Goal: Information Seeking & Learning: Learn about a topic

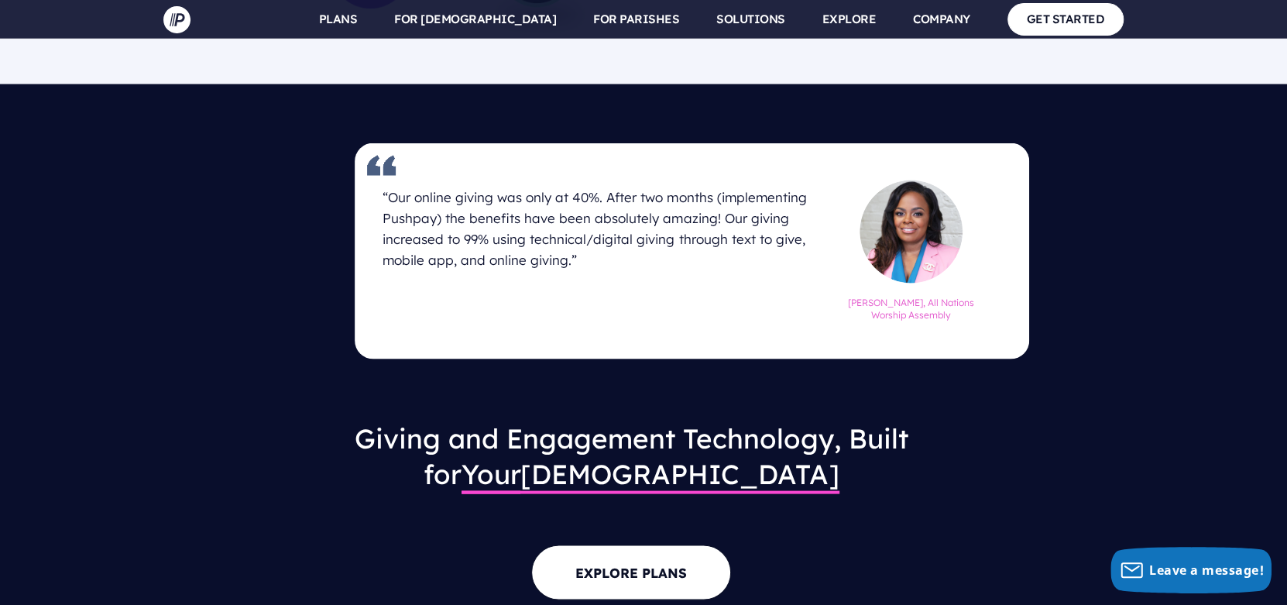
scroll to position [2078, 0]
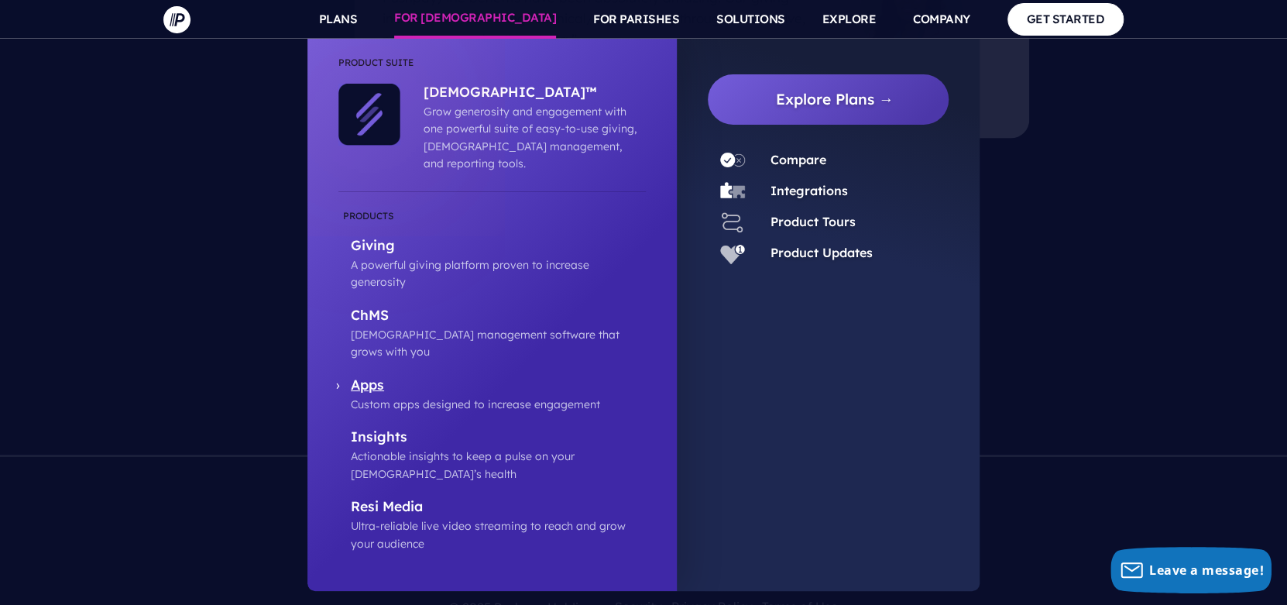
click at [412, 396] on p "Custom apps designed to increase engagement" at bounding box center [498, 404] width 295 height 17
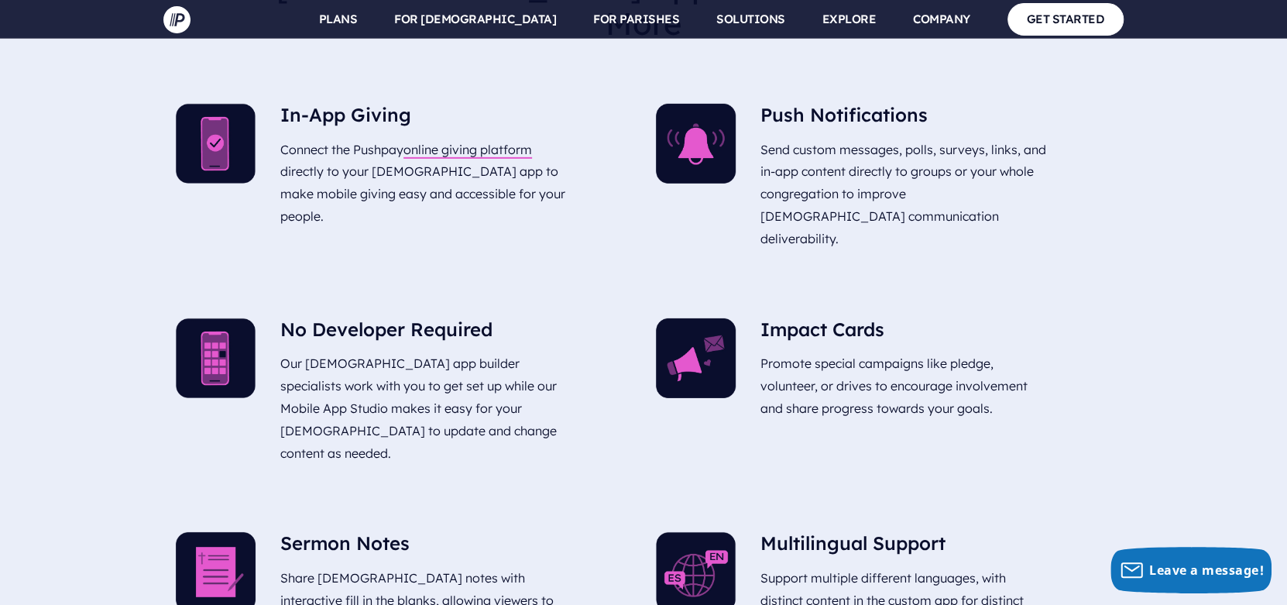
scroll to position [3252, 0]
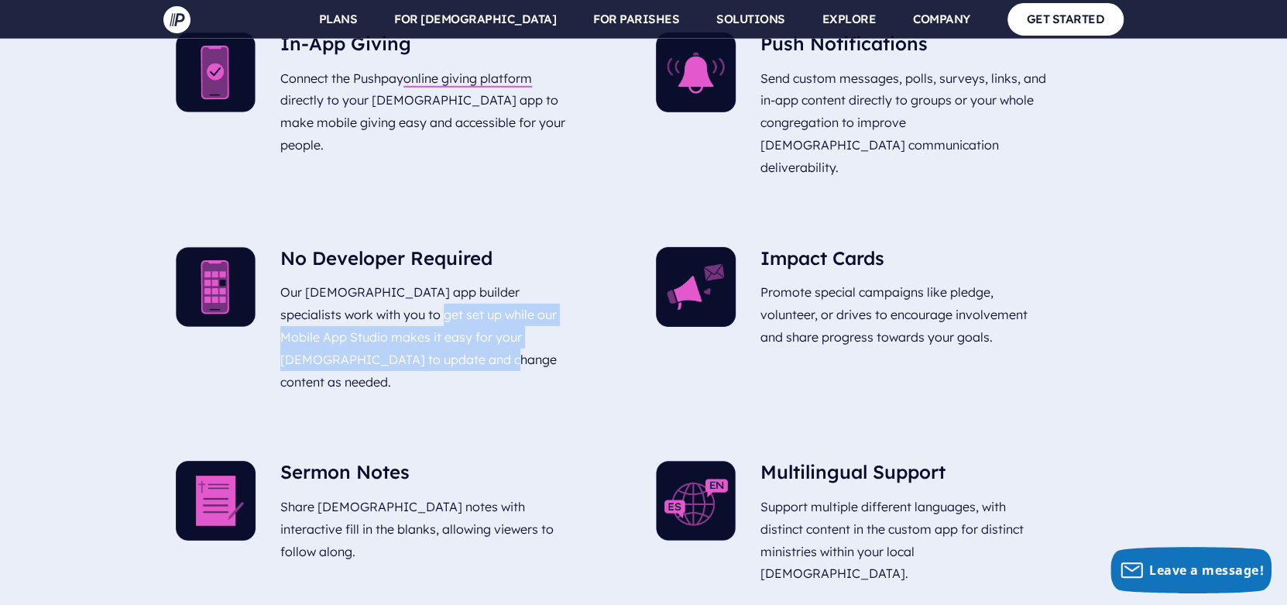
drag, startPoint x: 425, startPoint y: 252, endPoint x: 362, endPoint y: 201, distance: 81.4
click at [362, 275] on p "Our [DEMOGRAPHIC_DATA] app builder specialists work with you to get set up whil…" at bounding box center [424, 337] width 289 height 124
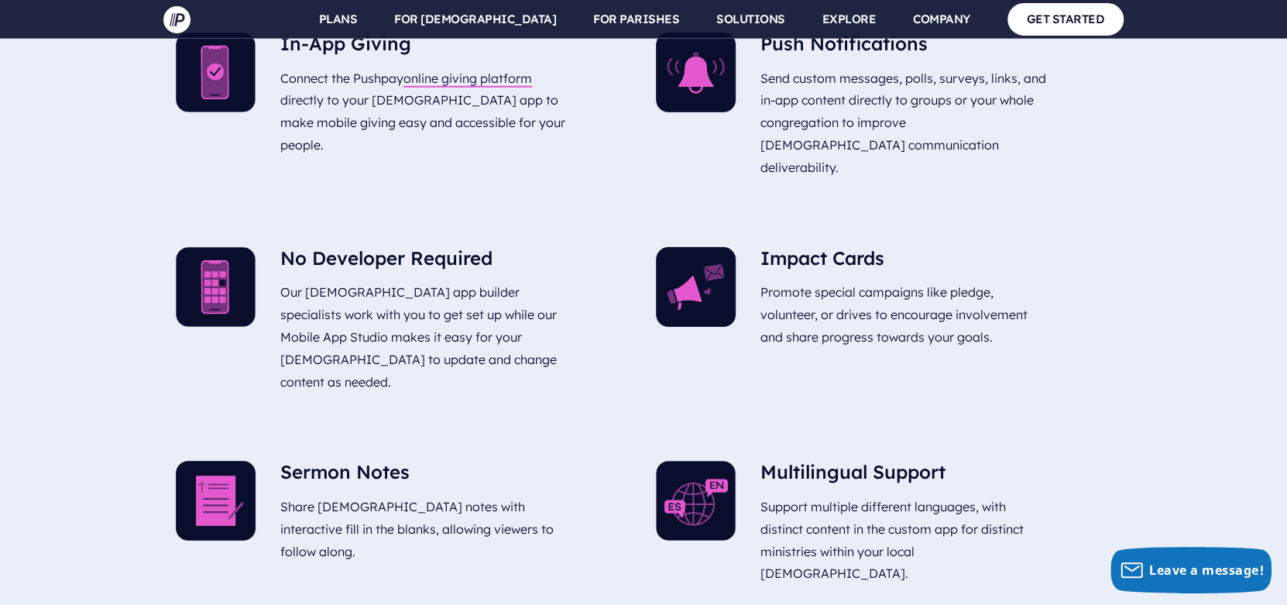
click at [349, 448] on div "Sermon Notes Share [DEMOGRAPHIC_DATA] notes with interactive fill in the blanks…" at bounding box center [425, 514] width 314 height 132
click at [349, 448] on div "Sermon Notes Share sermon notes with interactive fill in the blanks, allowing v…" at bounding box center [425, 514] width 314 height 132
click at [348, 448] on div "Sermon Notes Share sermon notes with interactive fill in the blanks, allowing v…" at bounding box center [425, 514] width 314 height 132
click at [483, 448] on div "Sermon Notes Share sermon notes with interactive fill in the blanks, allowing v…" at bounding box center [425, 514] width 314 height 132
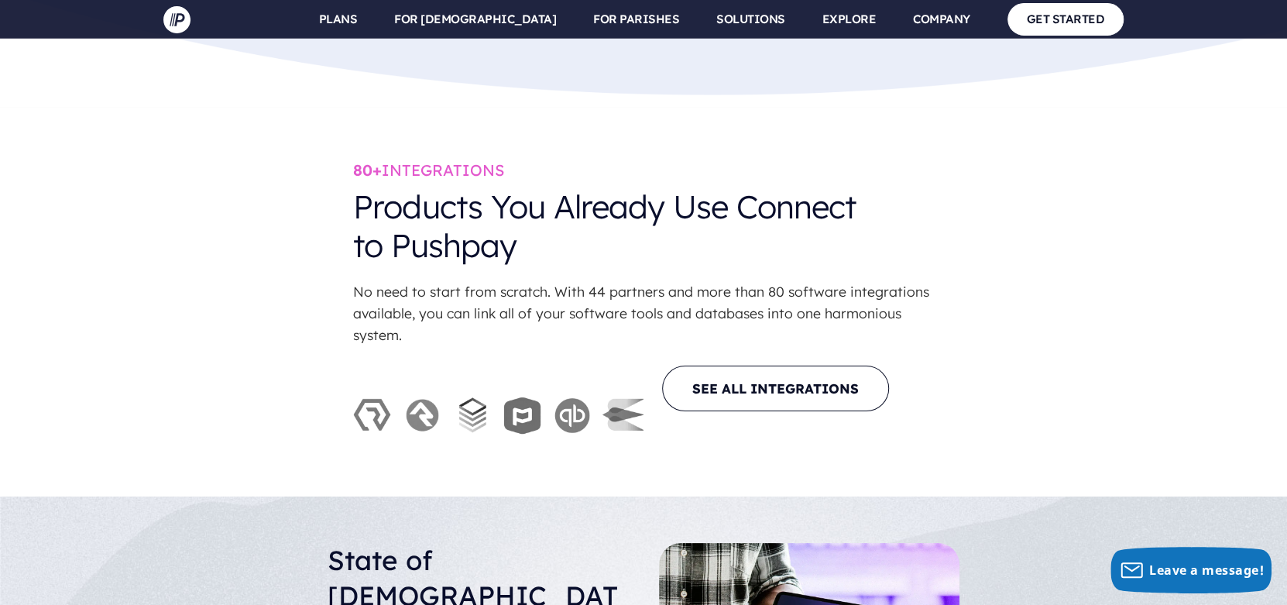
scroll to position [3870, 0]
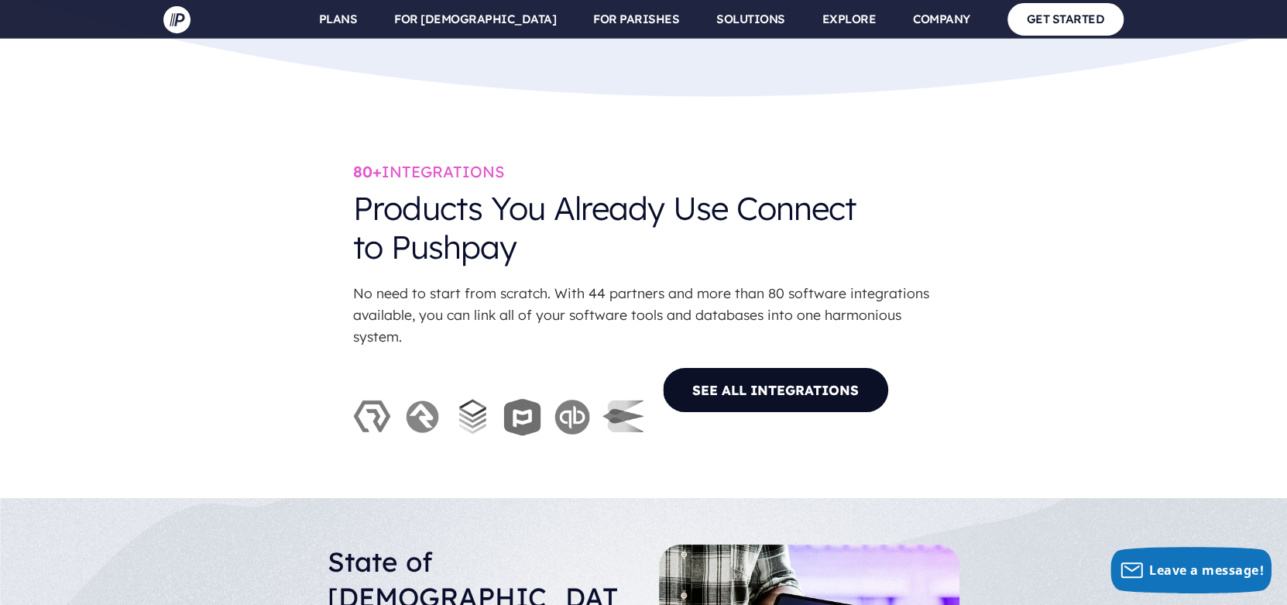
click at [768, 367] on link "SEE ALL INTEGRATIONS" at bounding box center [775, 390] width 227 height 46
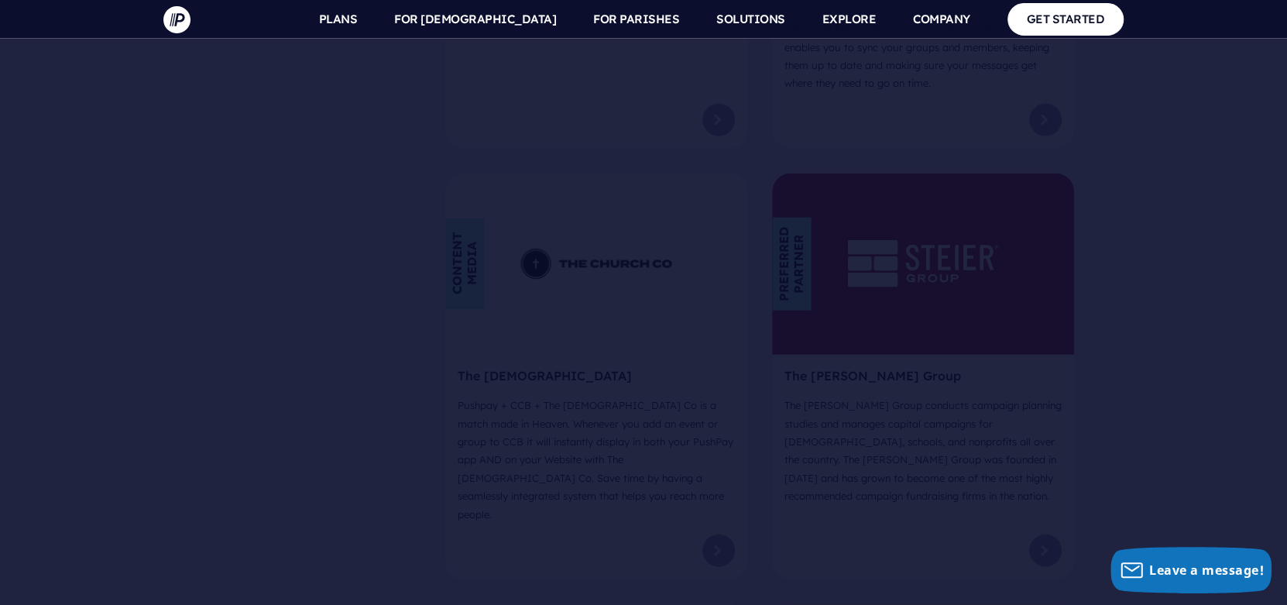
scroll to position [10142, 0]
